Goal: Information Seeking & Learning: Learn about a topic

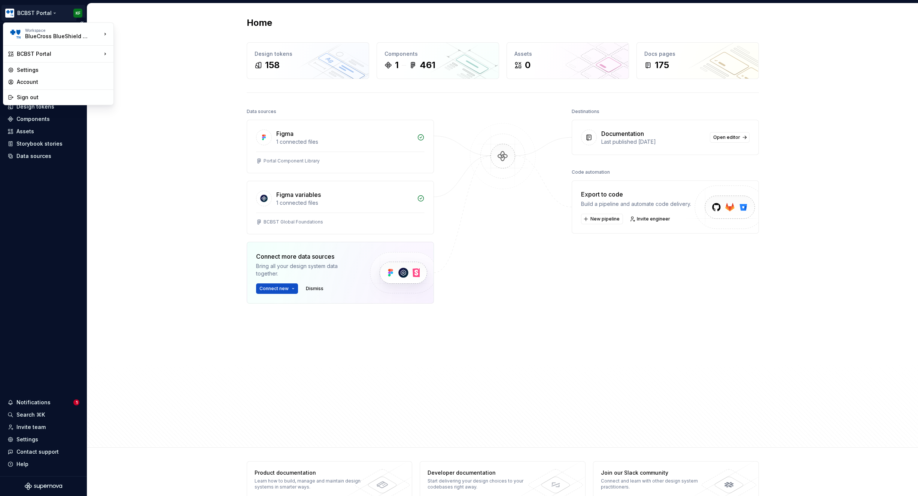
click at [55, 10] on html "BCBST Portal KF Home Documentation Analytics Code automation Design system data…" at bounding box center [459, 248] width 918 height 496
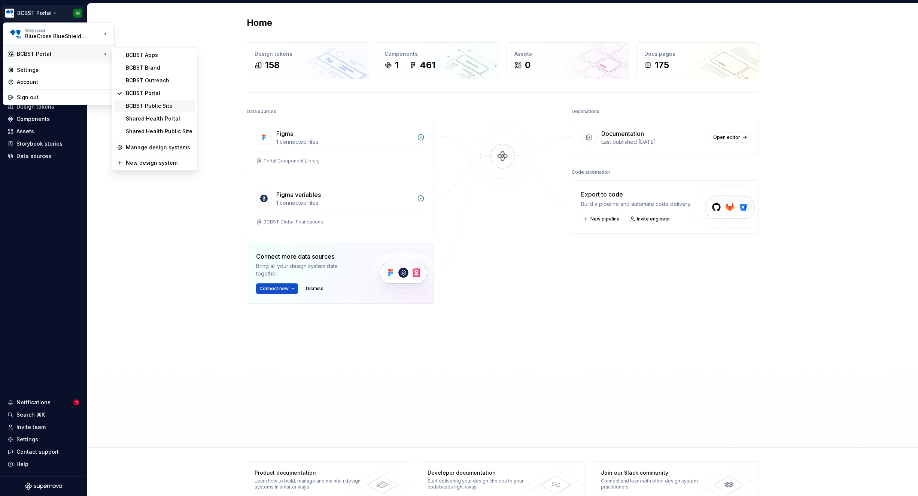
click at [159, 104] on div "BCBST Public Site" at bounding box center [159, 105] width 67 height 7
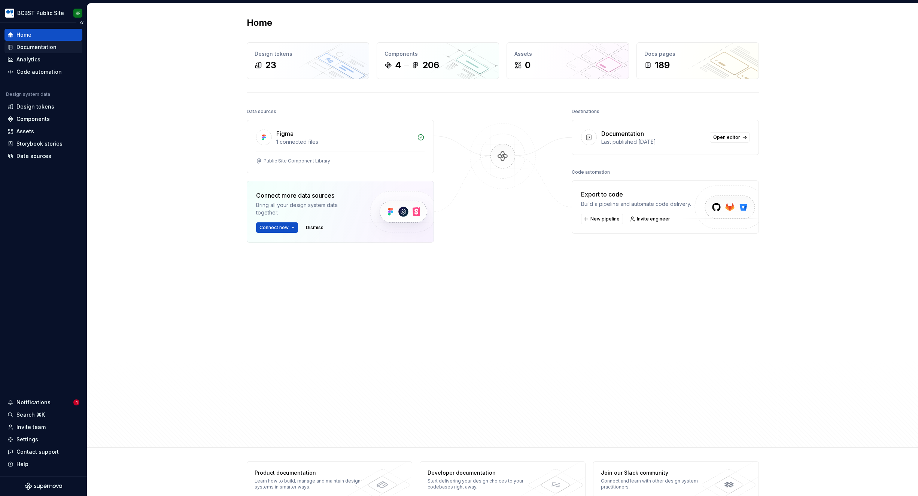
click at [45, 46] on div "Documentation" at bounding box center [36, 46] width 40 height 7
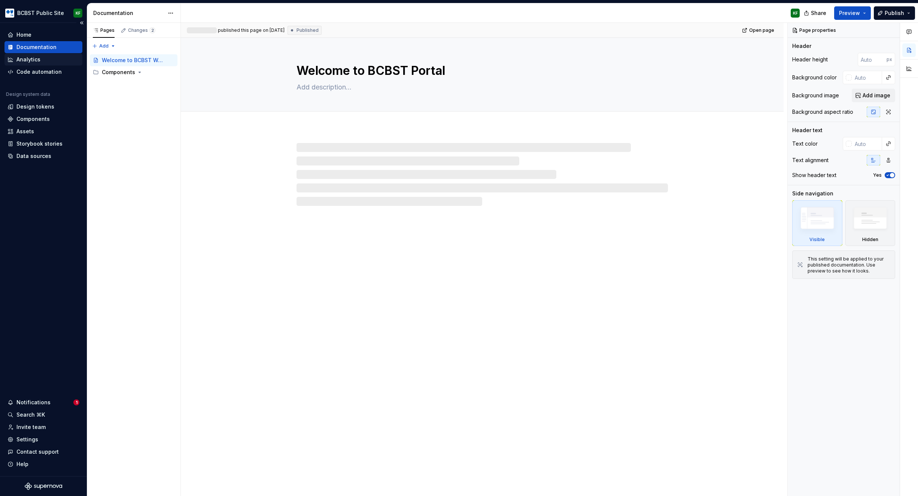
type textarea "*"
type textarea "Welcome to BCBST Web"
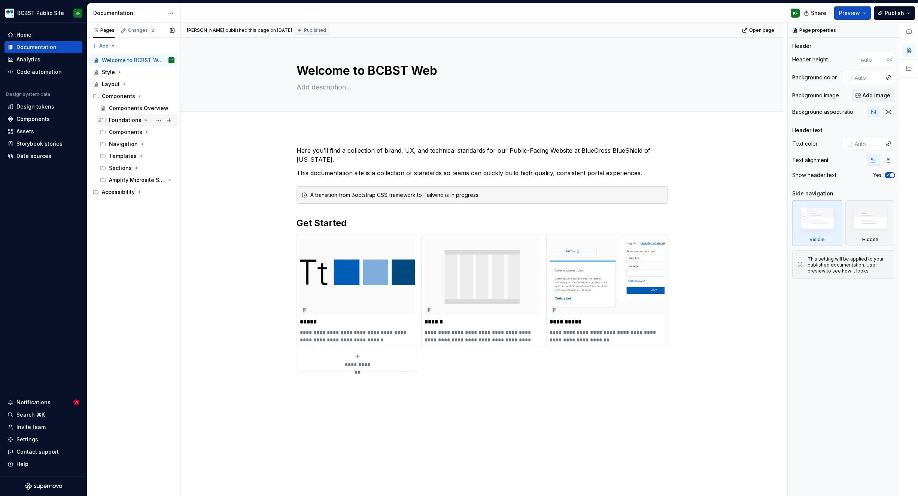
click at [140, 119] on div "Foundations" at bounding box center [142, 120] width 66 height 10
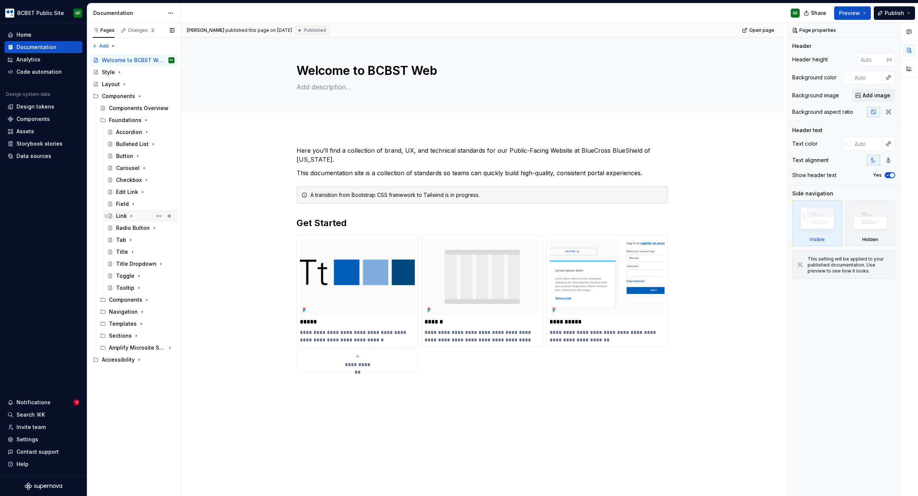
click at [126, 216] on div "Link" at bounding box center [121, 215] width 11 height 7
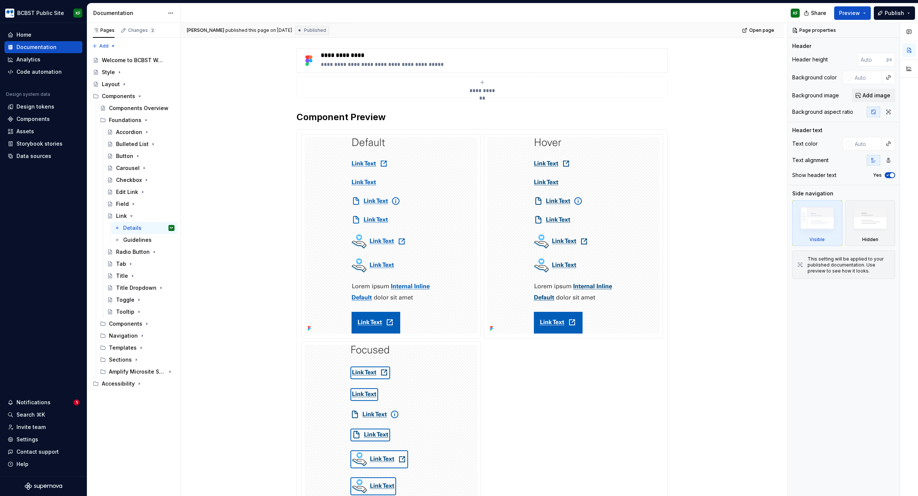
scroll to position [98, 0]
type textarea "*"
